Goal: Task Accomplishment & Management: Manage account settings

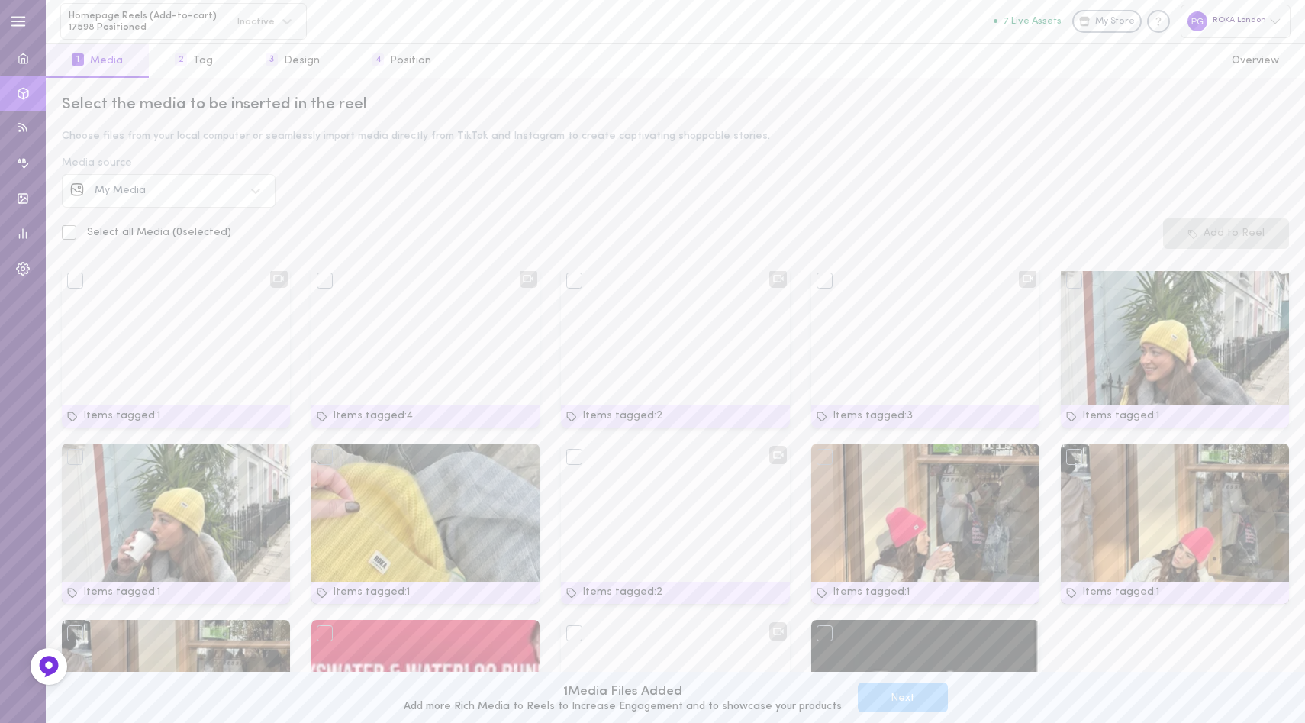
scroll to position [182, 0]
click at [1257, 19] on div "ROKA London" at bounding box center [1236, 21] width 110 height 33
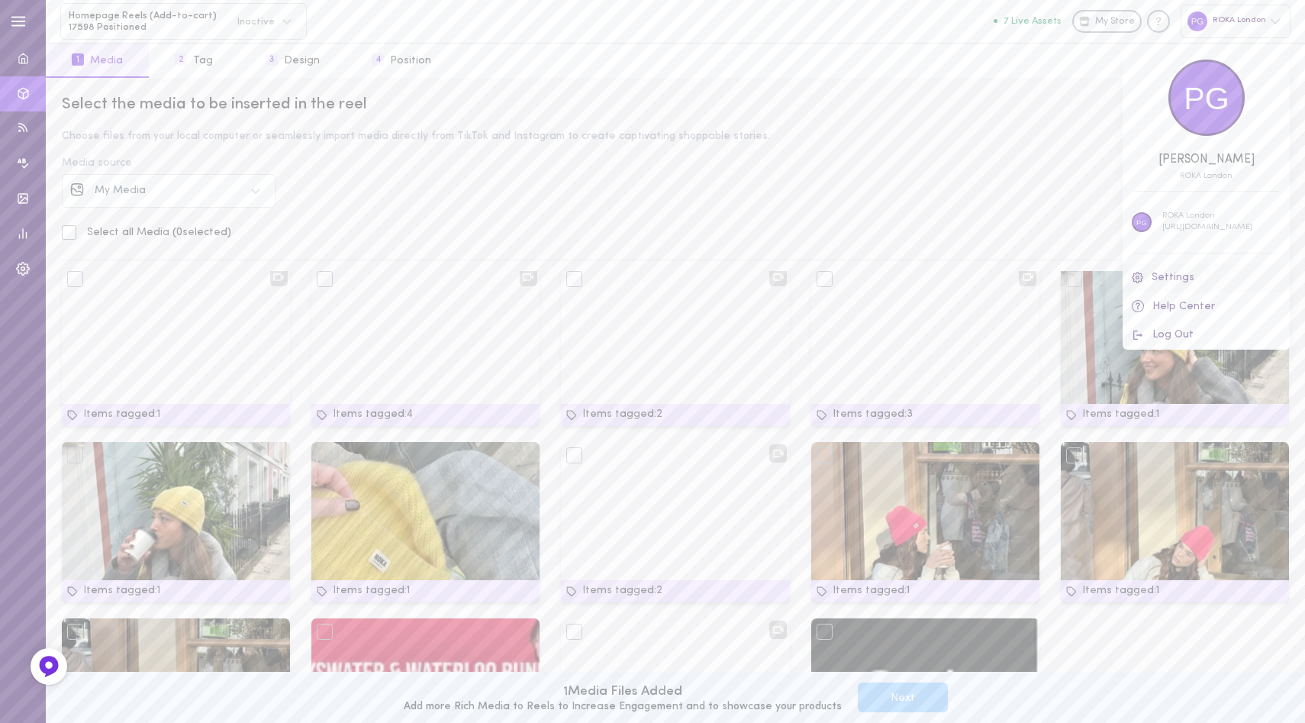
click at [1183, 276] on link "Settings" at bounding box center [1206, 278] width 167 height 28
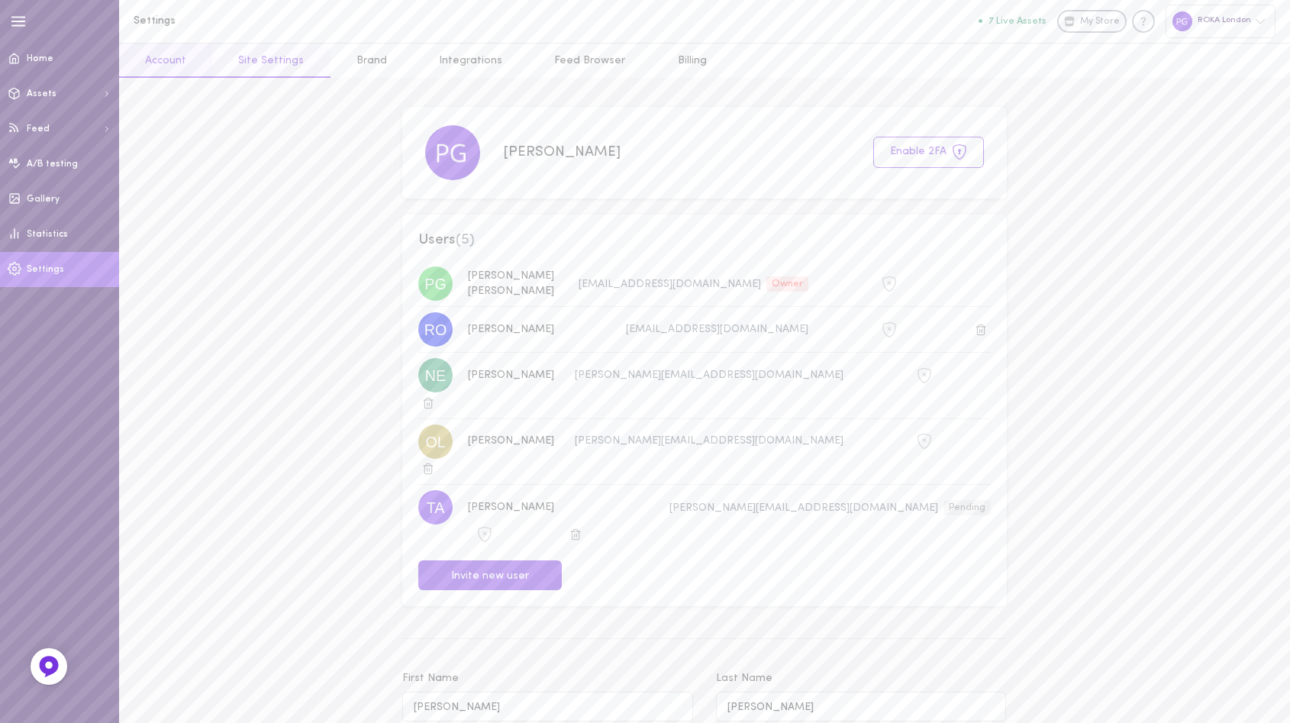
click at [243, 58] on link "Site Settings" at bounding box center [271, 61] width 118 height 34
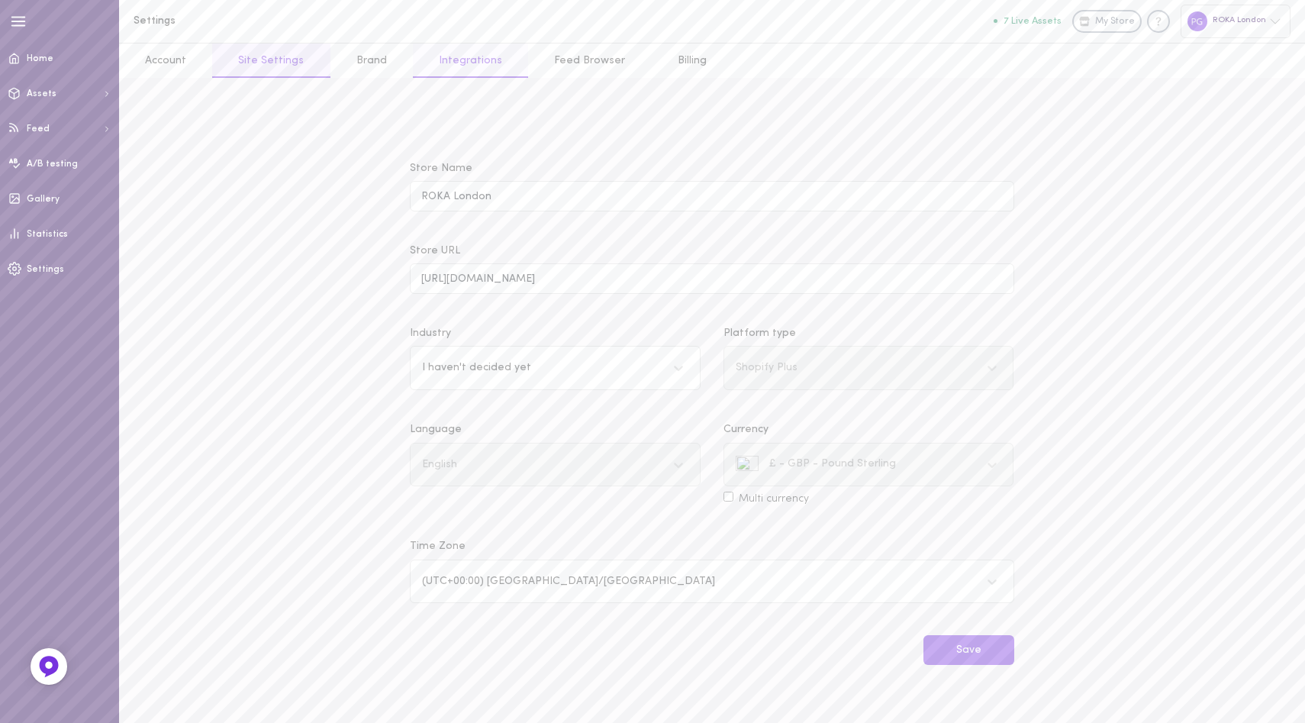
click at [431, 58] on link "Integrations" at bounding box center [470, 61] width 115 height 34
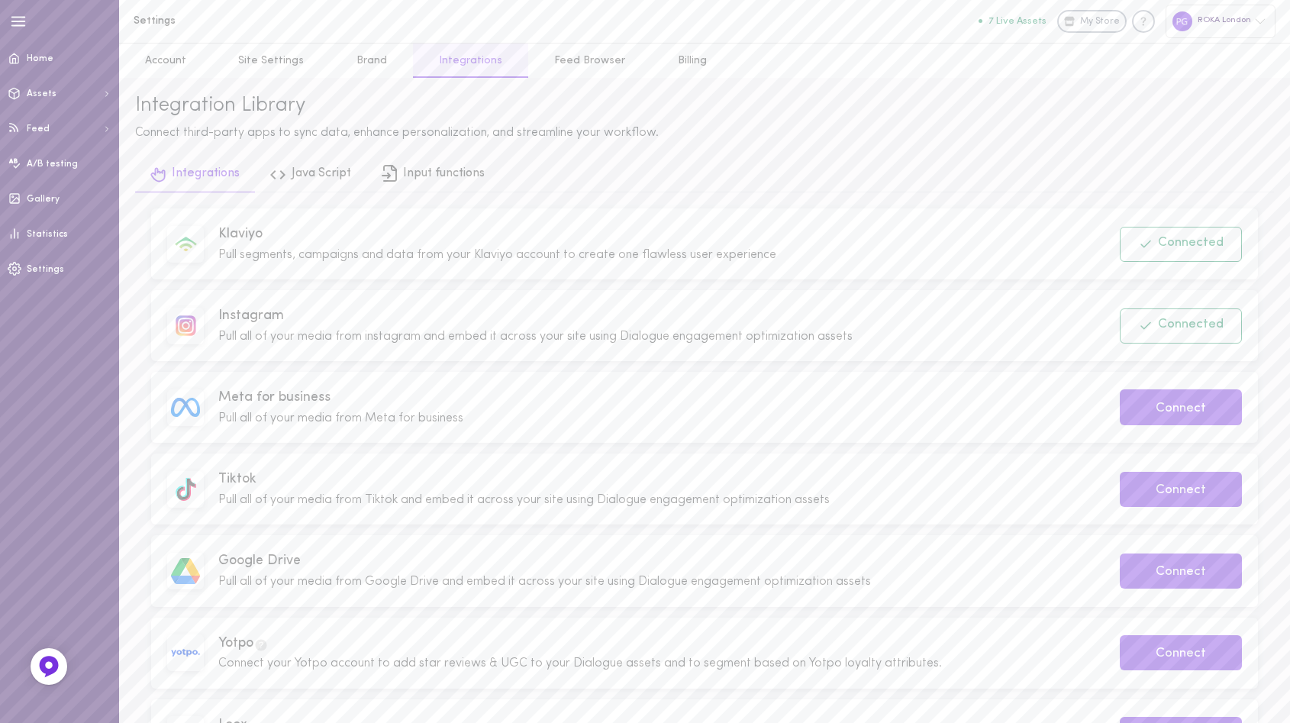
click at [928, 337] on div "Instagram Pull all of your media from instagram and embed it across your site u…" at bounding box center [658, 325] width 902 height 39
click at [191, 331] on img at bounding box center [186, 325] width 21 height 21
click at [228, 328] on div "Instagram Pull all of your media from instagram and embed it across your site u…" at bounding box center [658, 325] width 902 height 39
click at [244, 321] on span "Instagram" at bounding box center [657, 315] width 879 height 19
click at [259, 313] on span "Instagram" at bounding box center [657, 315] width 879 height 19
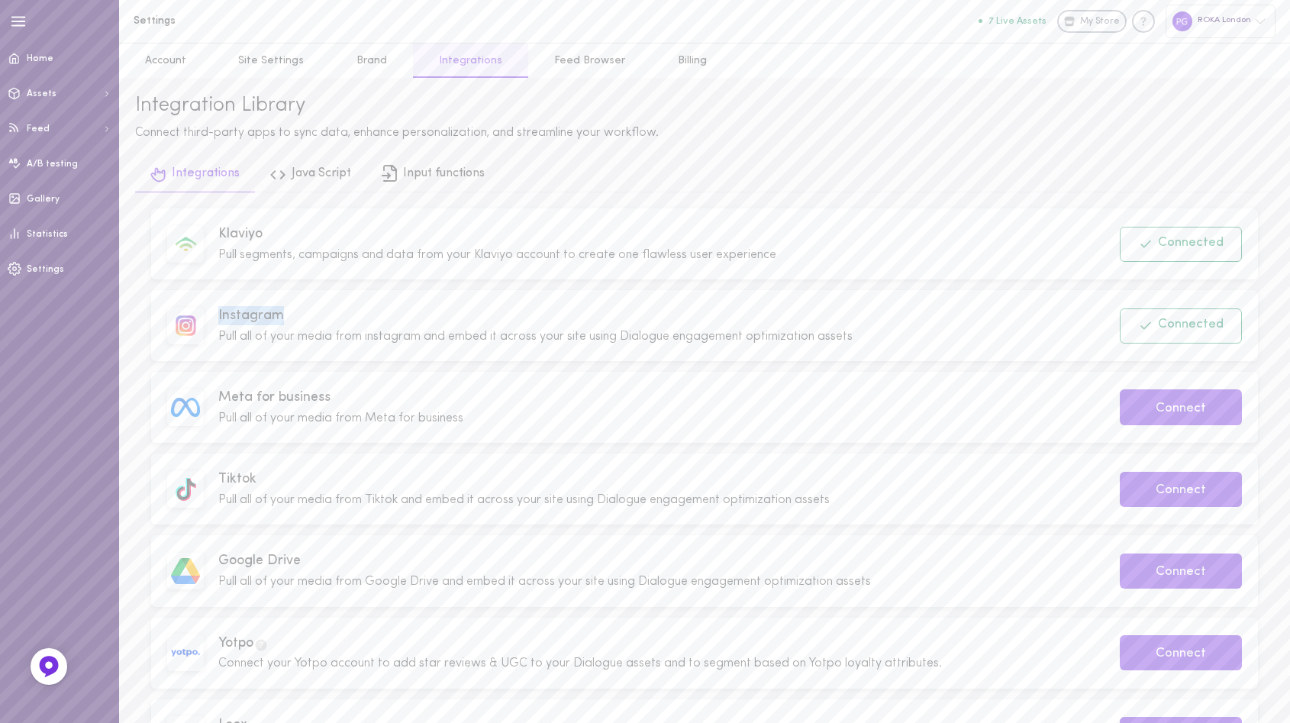
click at [259, 313] on span "Instagram" at bounding box center [657, 315] width 879 height 19
click at [339, 313] on span "Instagram" at bounding box center [657, 315] width 879 height 19
